Goal: Task Accomplishment & Management: Manage account settings

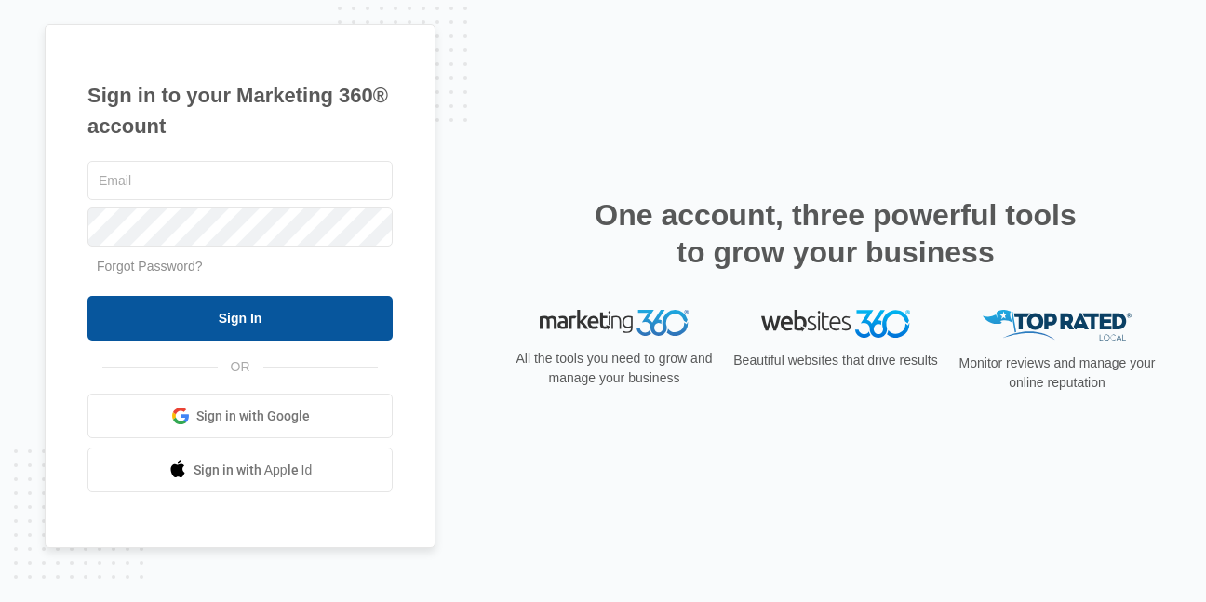
type input "[EMAIL_ADDRESS][DOMAIN_NAME]"
click at [231, 317] on input "Sign In" at bounding box center [239, 318] width 305 height 45
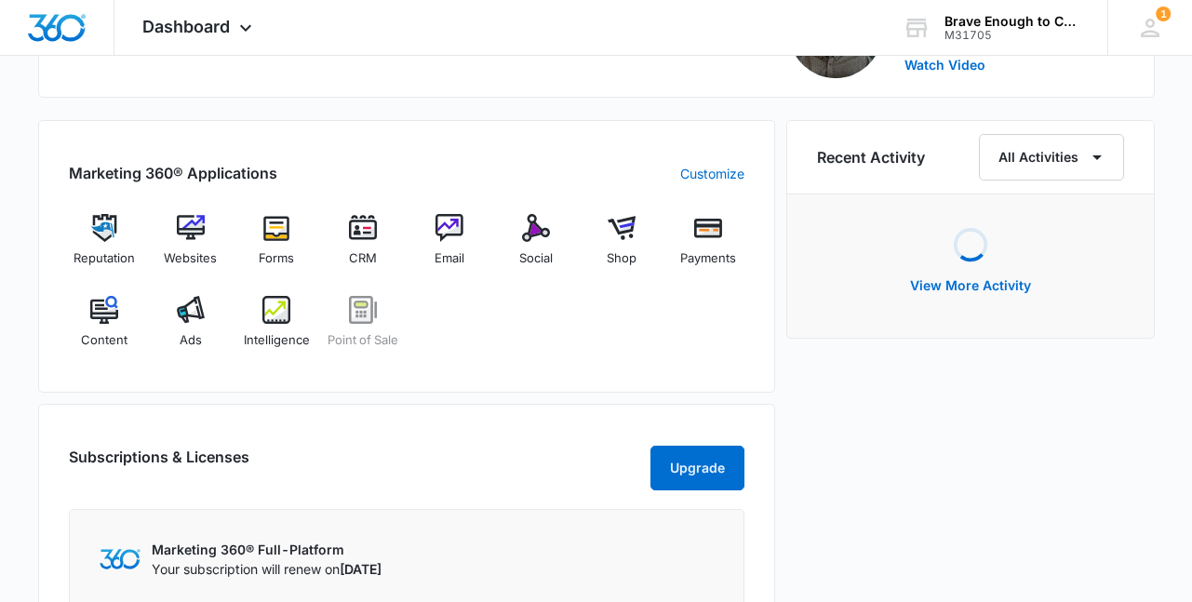
scroll to position [688, 0]
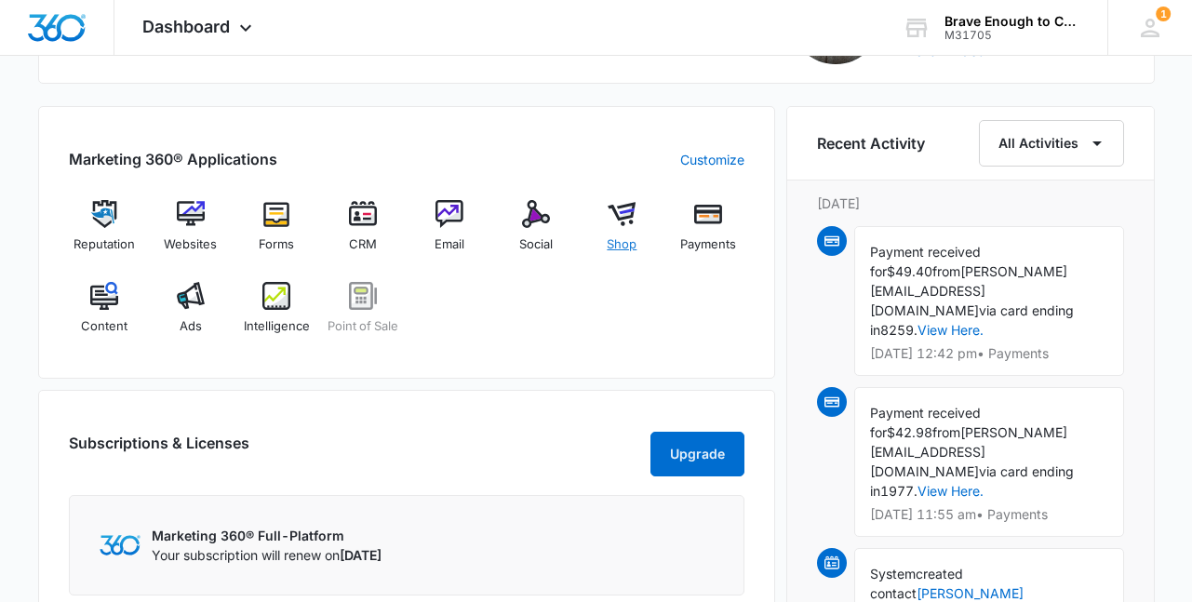
click at [623, 218] on img at bounding box center [622, 214] width 28 height 28
